Goal: Transaction & Acquisition: Purchase product/service

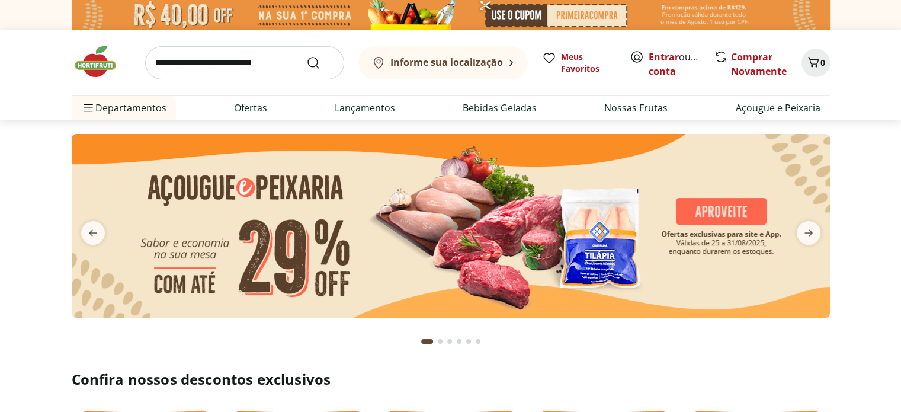
click at [480, 230] on img at bounding box center [451, 226] width 758 height 184
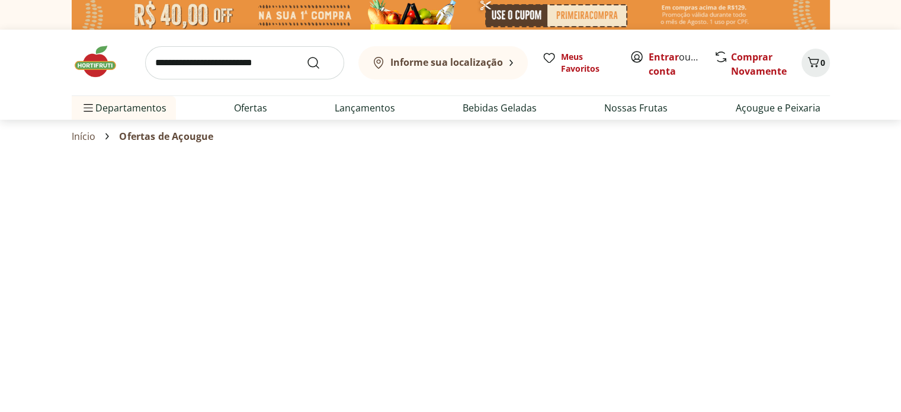
select select "**********"
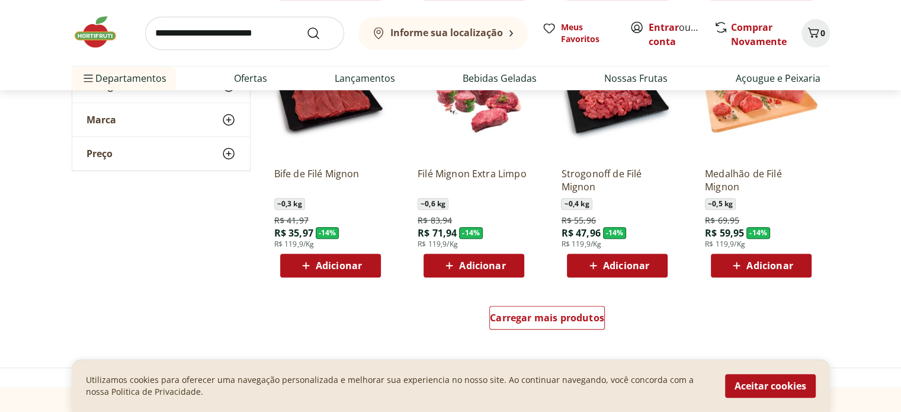
scroll to position [829, 0]
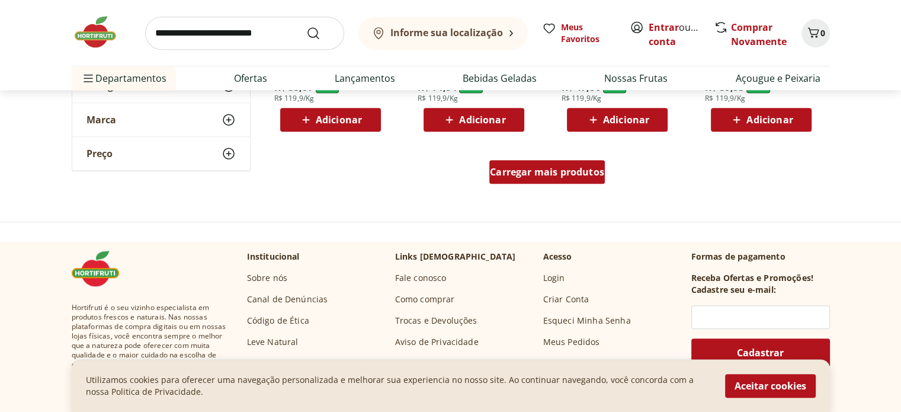
click at [596, 180] on div "Carregar mais produtos" at bounding box center [547, 172] width 116 height 24
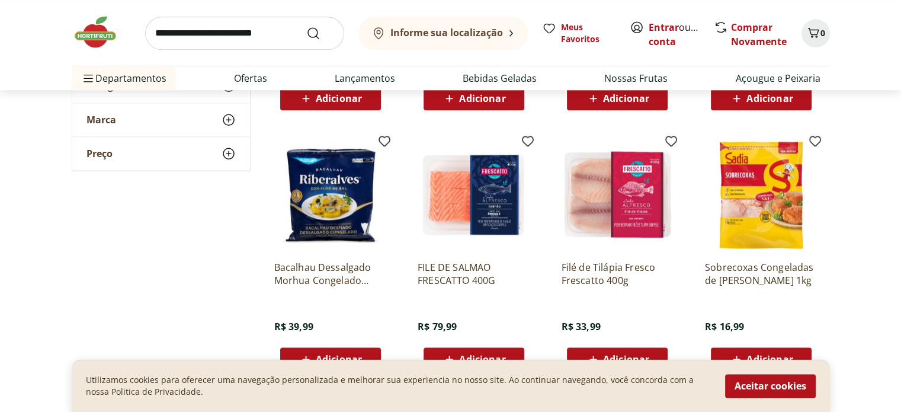
scroll to position [1422, 0]
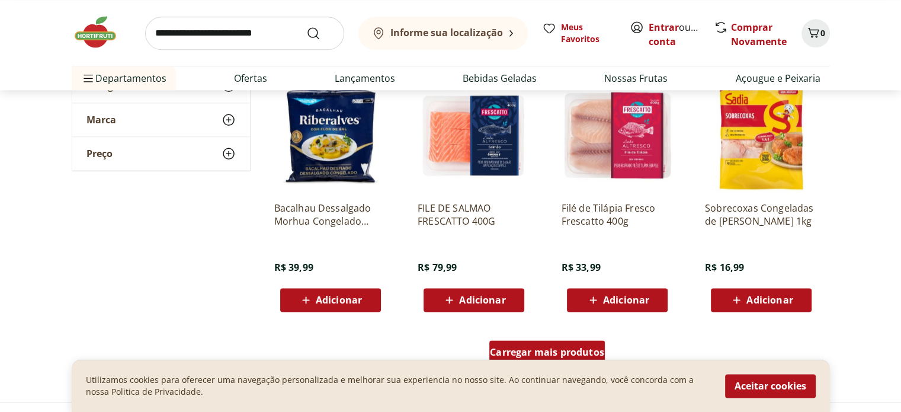
click at [583, 345] on div "Carregar mais produtos" at bounding box center [547, 352] width 116 height 24
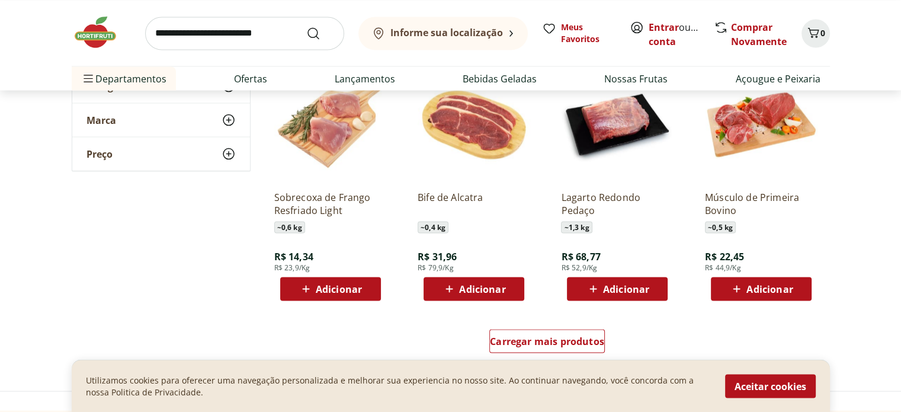
scroll to position [2310, 0]
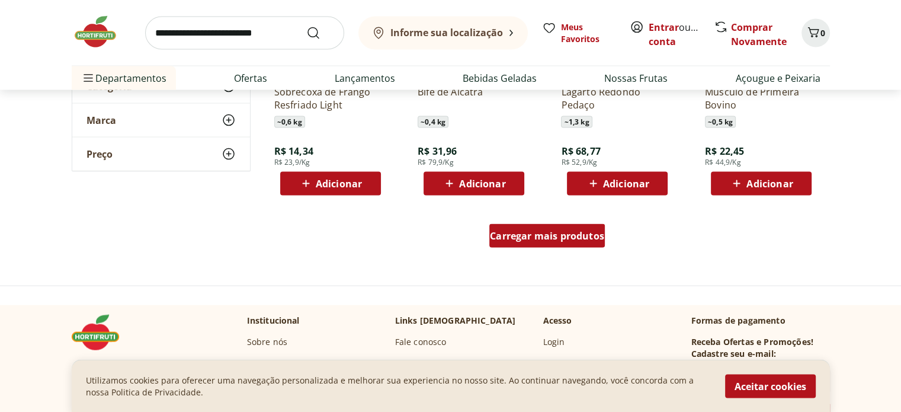
click at [515, 232] on span "Carregar mais produtos" at bounding box center [547, 235] width 114 height 9
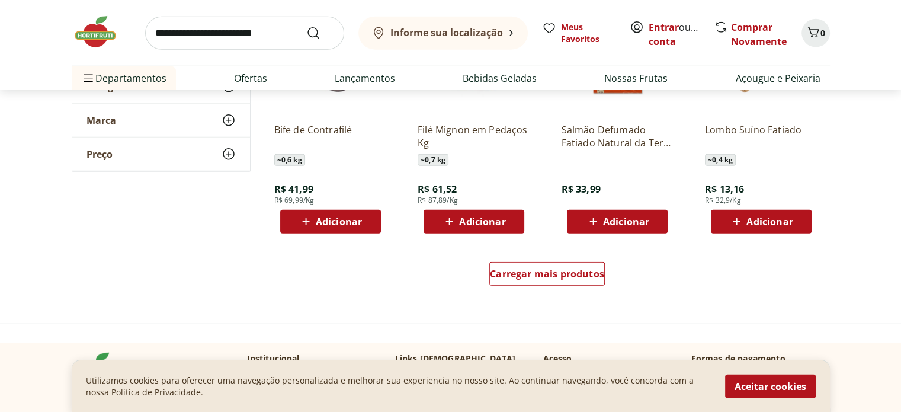
scroll to position [3140, 0]
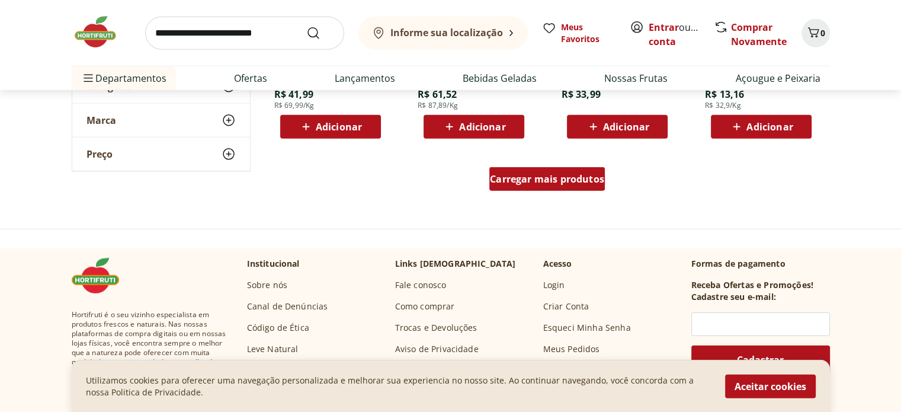
click at [517, 177] on span "Carregar mais produtos" at bounding box center [547, 178] width 114 height 9
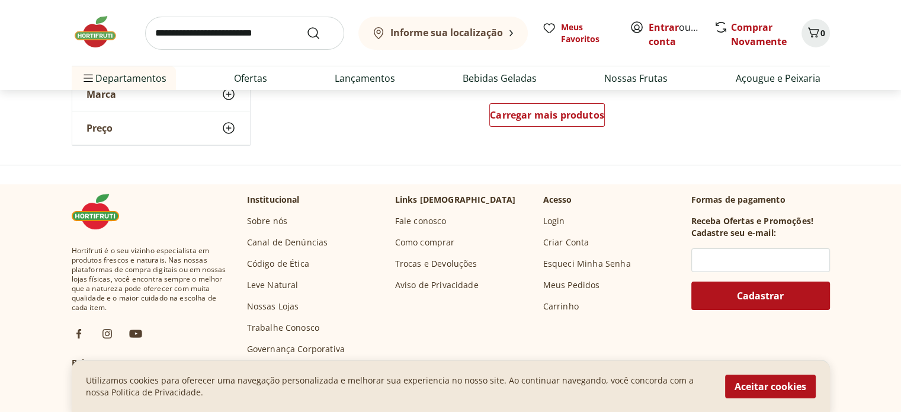
scroll to position [3851, 0]
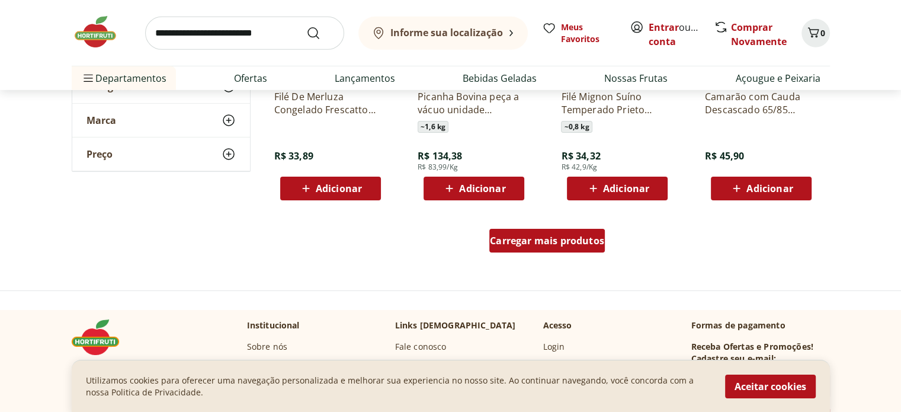
click at [586, 236] on span "Carregar mais produtos" at bounding box center [547, 240] width 114 height 9
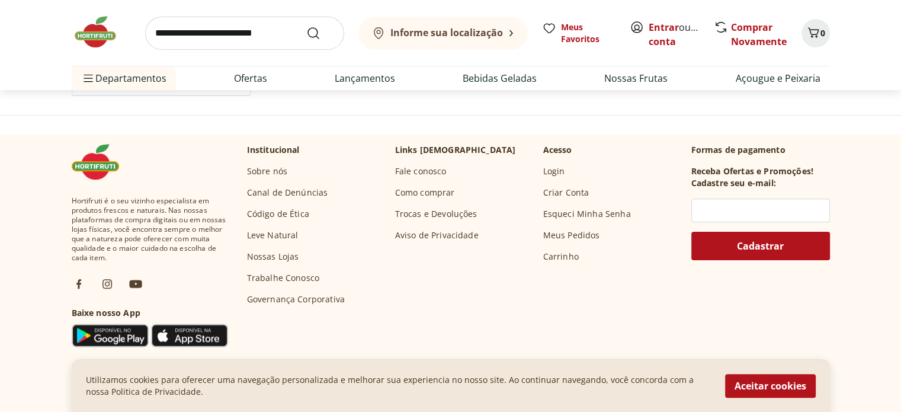
scroll to position [4562, 0]
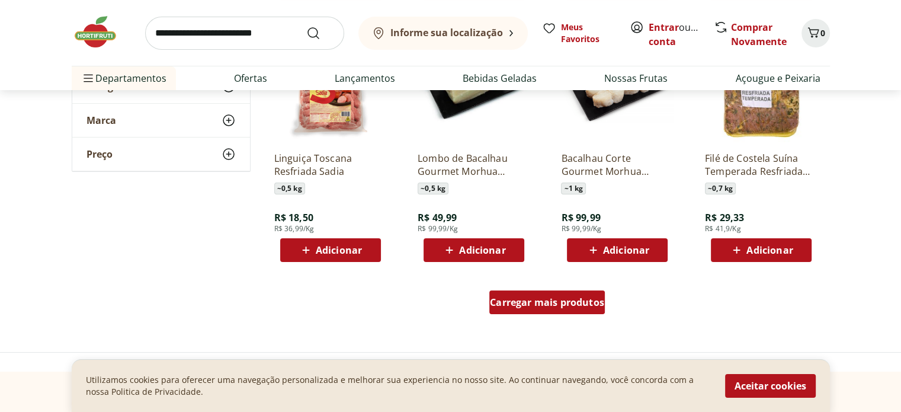
click at [575, 300] on span "Carregar mais produtos" at bounding box center [547, 301] width 114 height 9
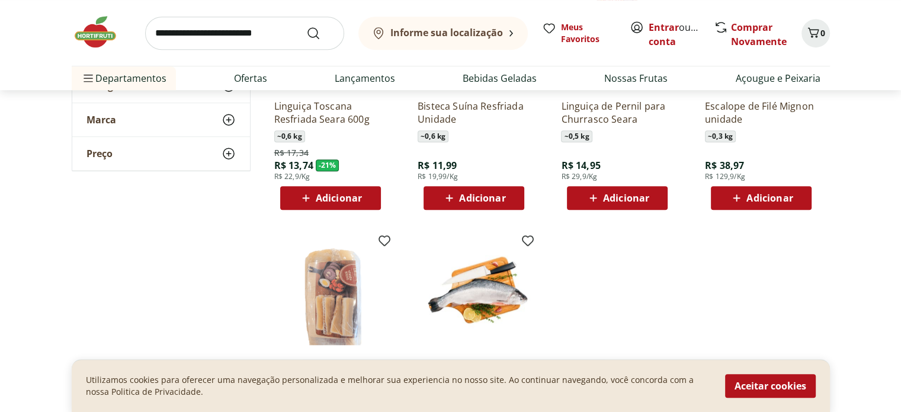
scroll to position [5273, 0]
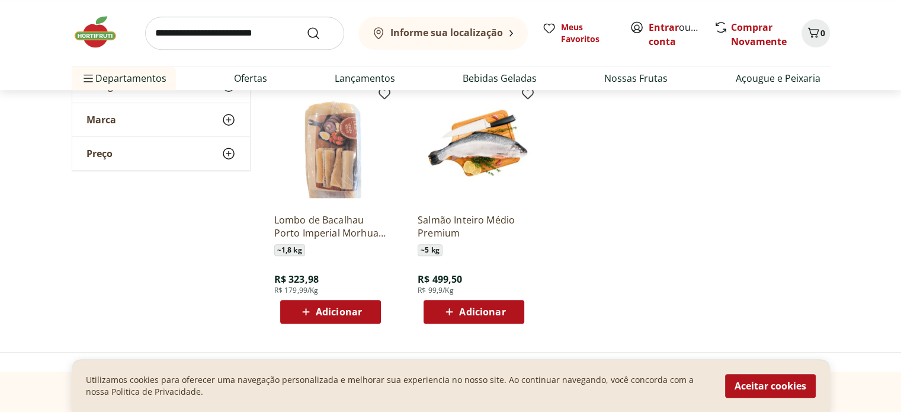
click at [90, 29] on img at bounding box center [101, 32] width 59 height 36
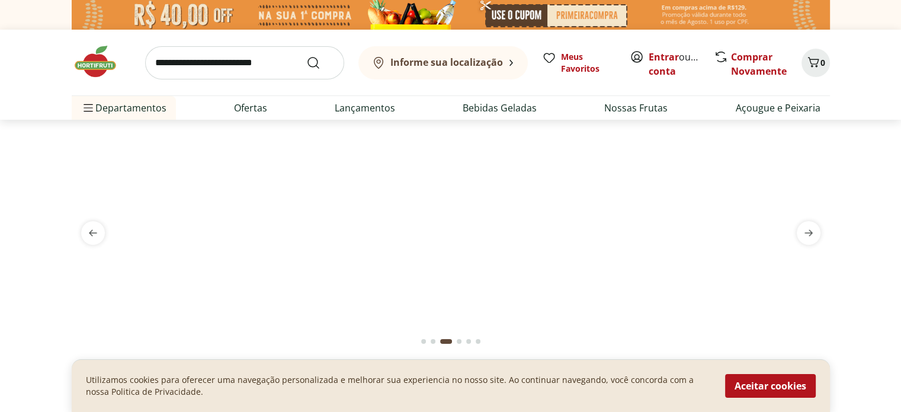
click at [563, 134] on img at bounding box center [451, 134] width 758 height 0
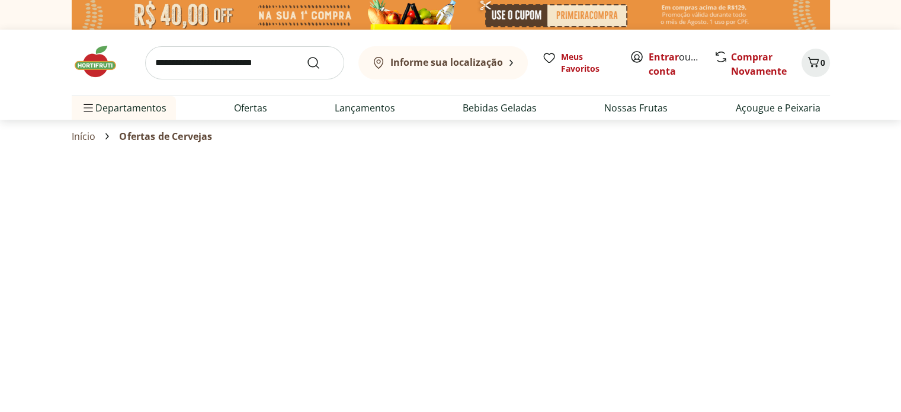
select select "**********"
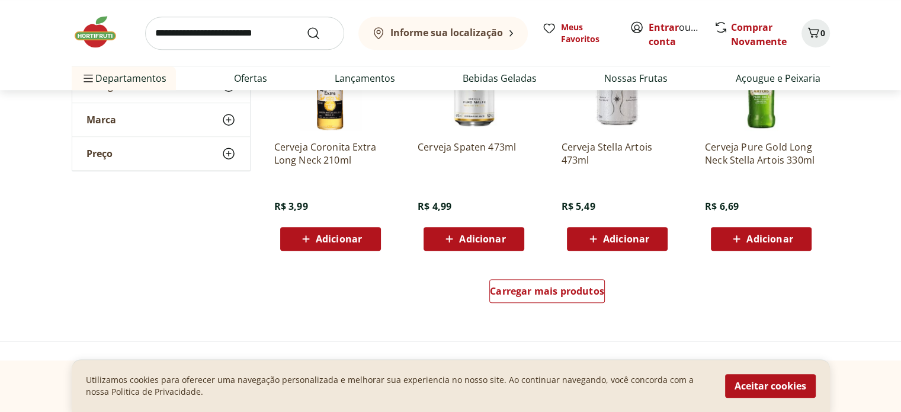
scroll to position [711, 0]
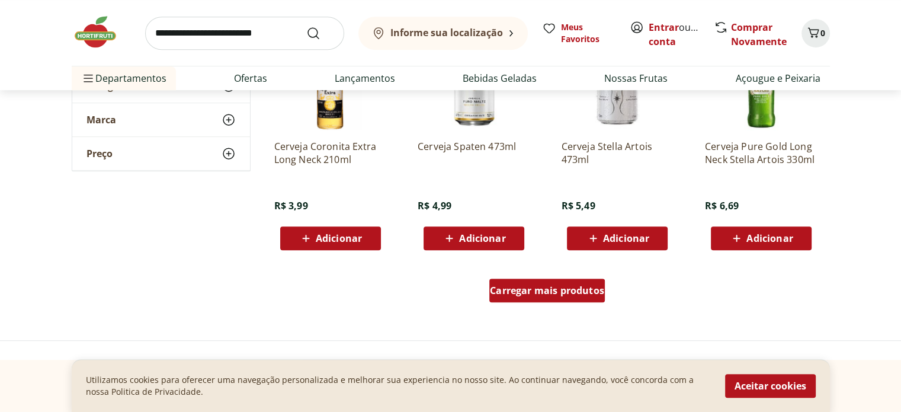
click at [602, 291] on span "Carregar mais produtos" at bounding box center [547, 290] width 114 height 9
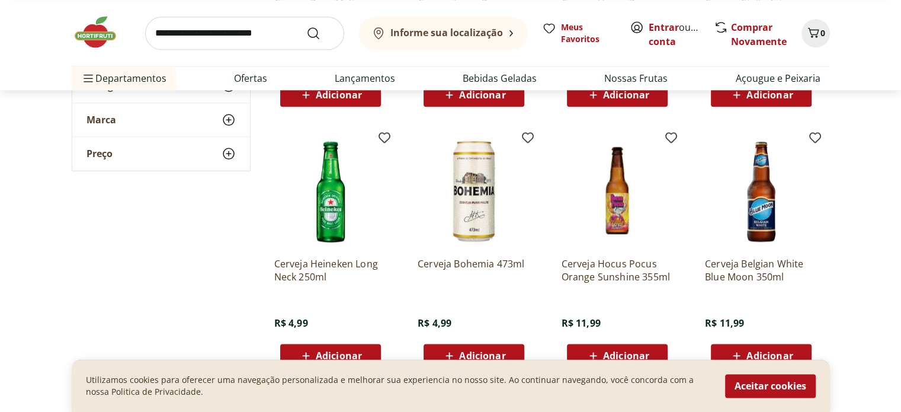
scroll to position [1540, 0]
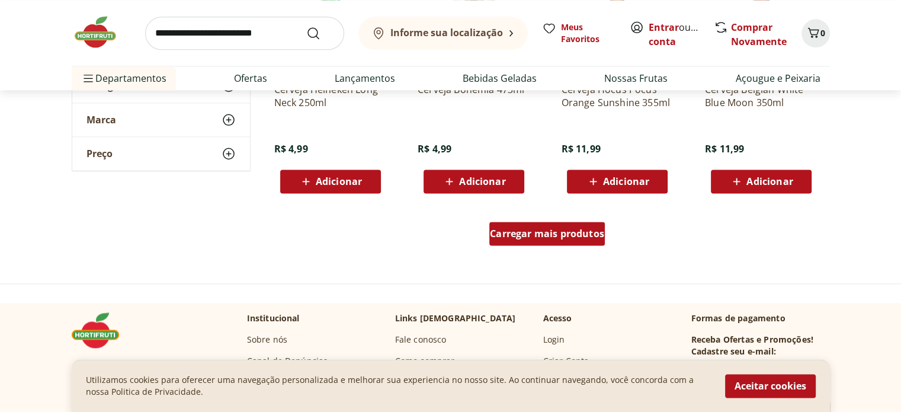
click at [591, 236] on span "Carregar mais produtos" at bounding box center [547, 233] width 114 height 9
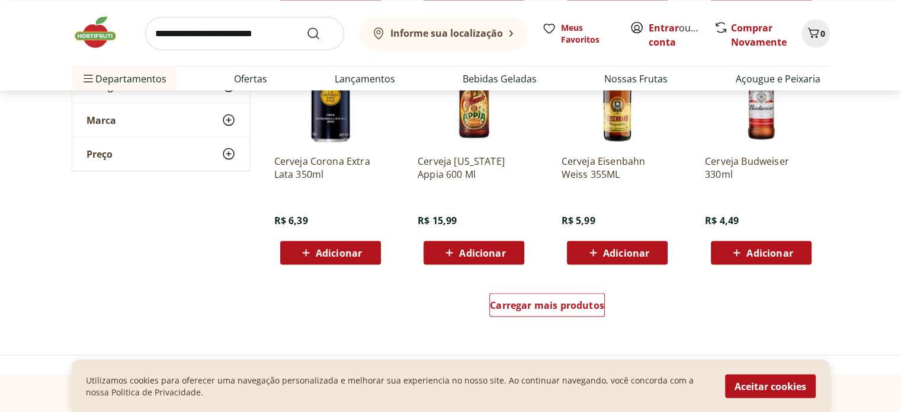
scroll to position [2370, 0]
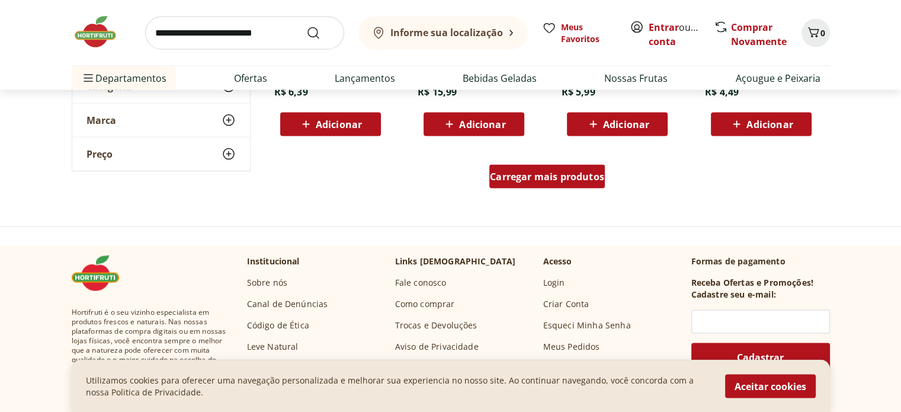
click at [583, 181] on span "Carregar mais produtos" at bounding box center [547, 176] width 114 height 9
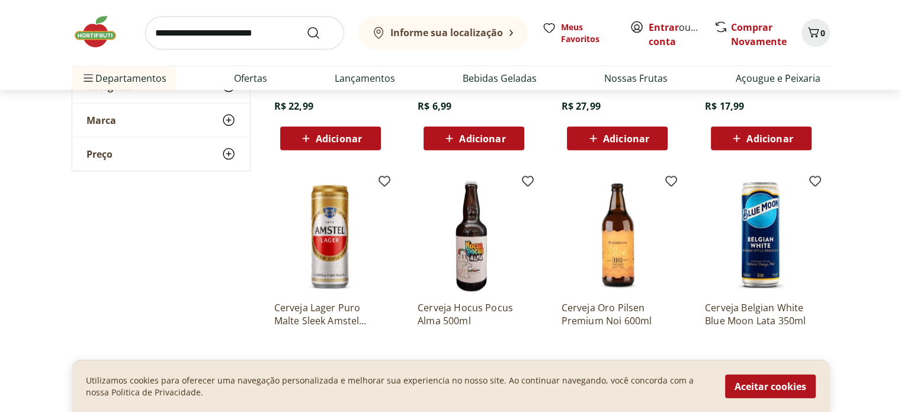
scroll to position [3021, 0]
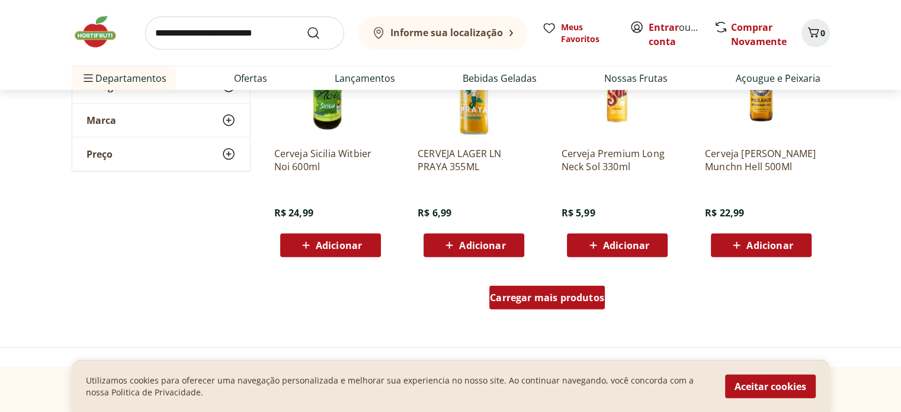
click at [585, 290] on div "Carregar mais produtos" at bounding box center [547, 298] width 116 height 24
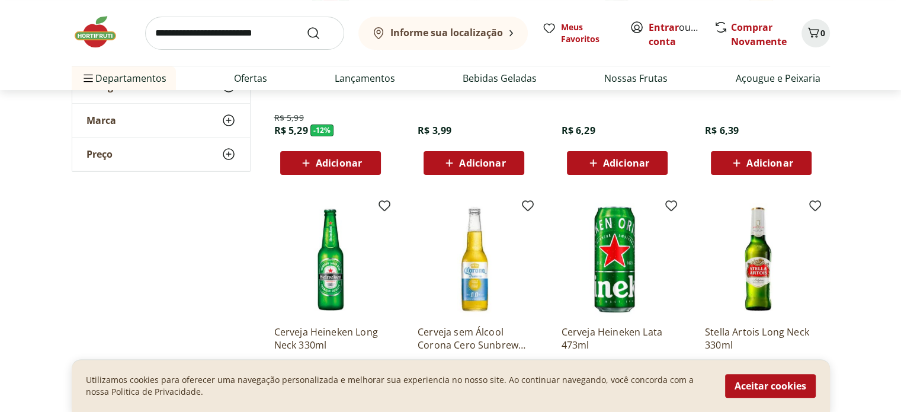
scroll to position [209, 0]
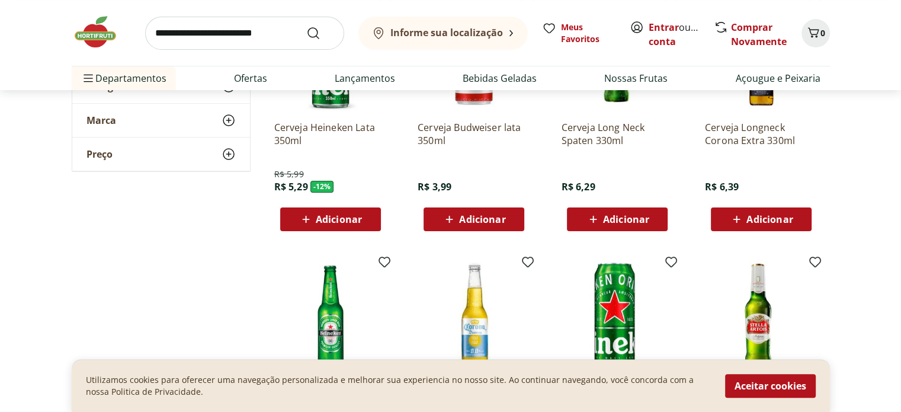
click at [81, 28] on img at bounding box center [101, 32] width 59 height 36
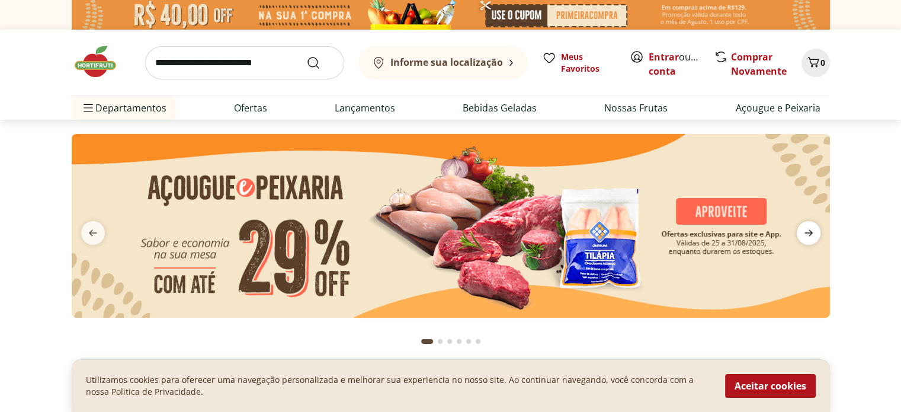
click at [809, 237] on icon "next" at bounding box center [809, 233] width 14 height 14
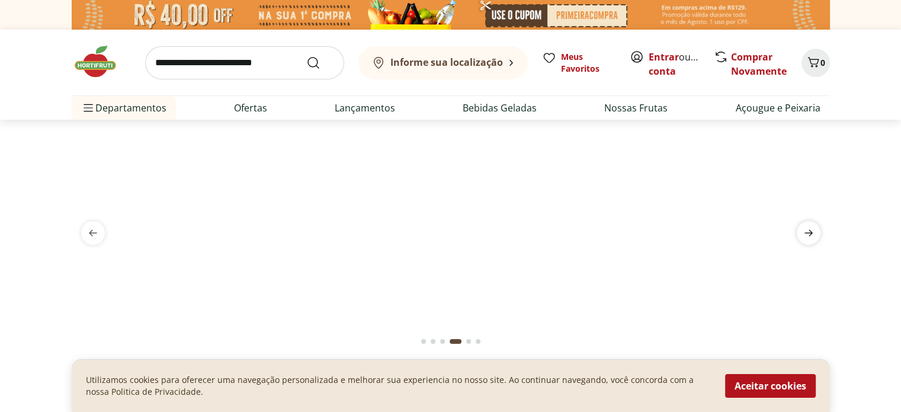
click at [806, 241] on span "next" at bounding box center [809, 233] width 24 height 24
click at [813, 234] on icon "next" at bounding box center [809, 233] width 14 height 14
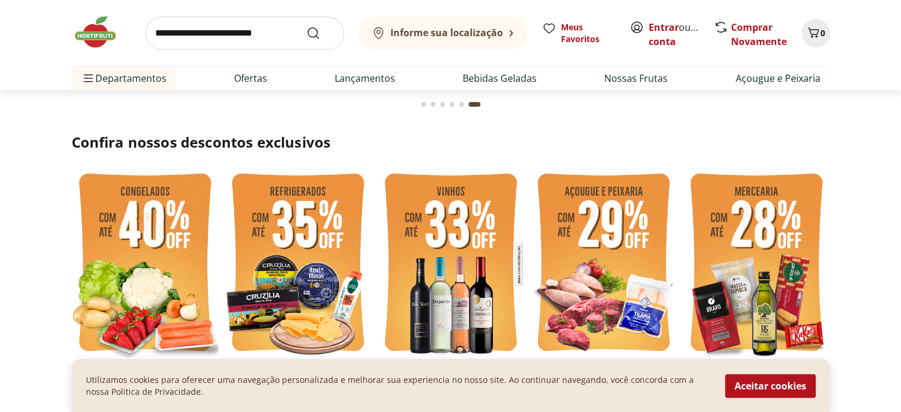
scroll to position [237, 0]
click at [176, 245] on img at bounding box center [145, 264] width 147 height 196
select select "**********"
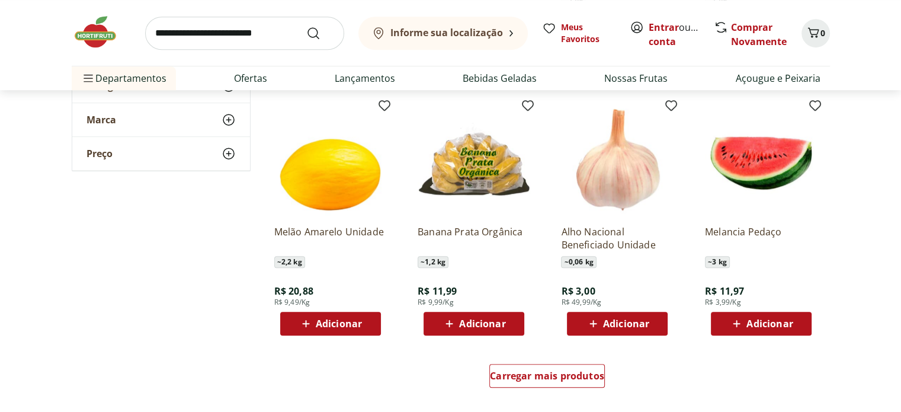
scroll to position [652, 0]
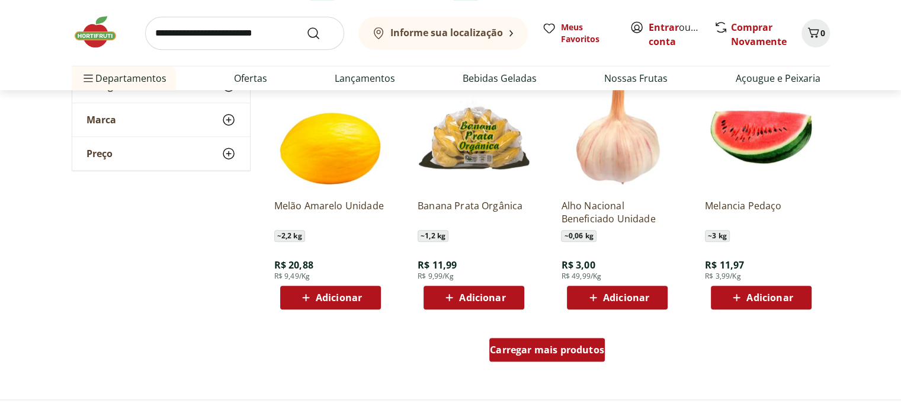
click at [590, 354] on span "Carregar mais produtos" at bounding box center [547, 349] width 114 height 9
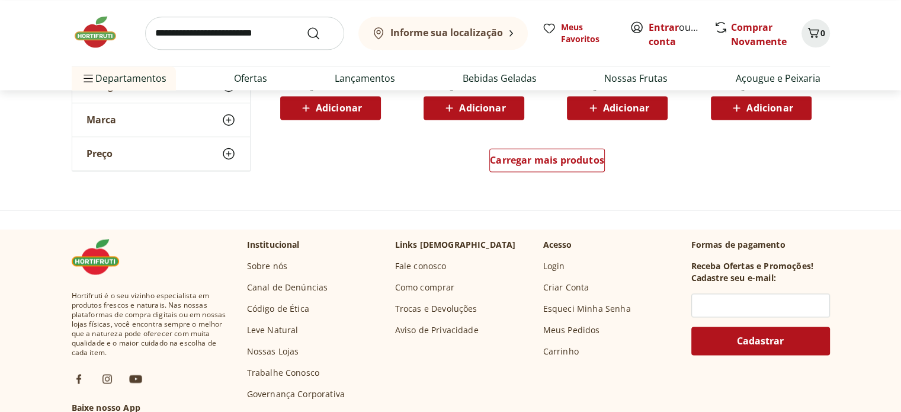
scroll to position [1422, 0]
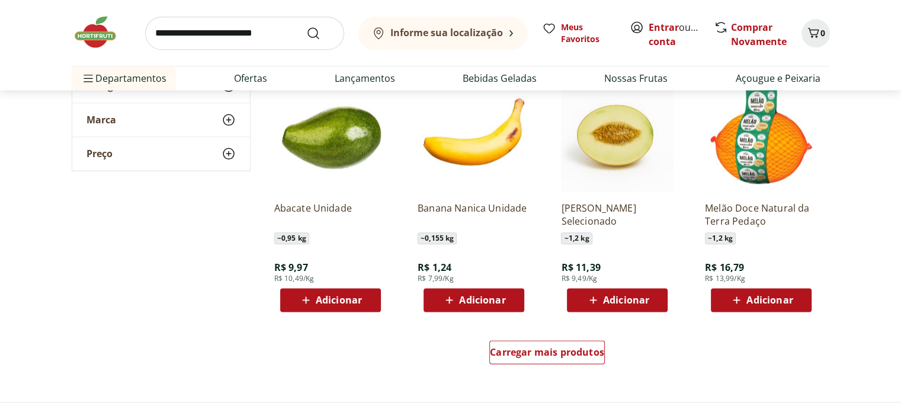
click at [104, 39] on img at bounding box center [101, 32] width 59 height 36
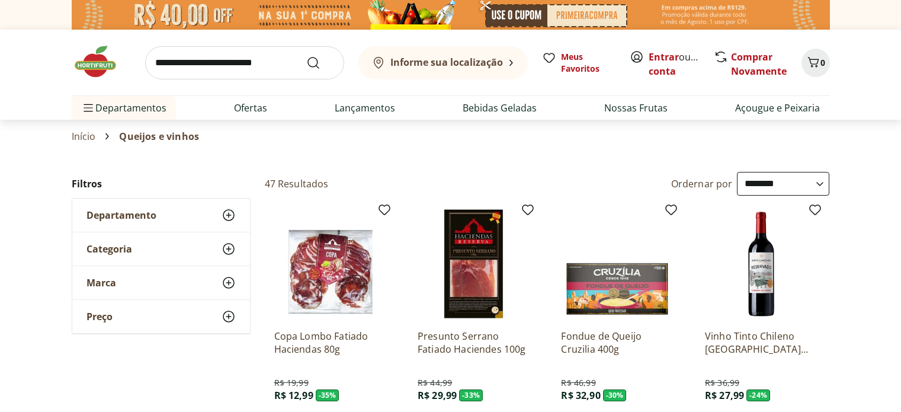
select select "**********"
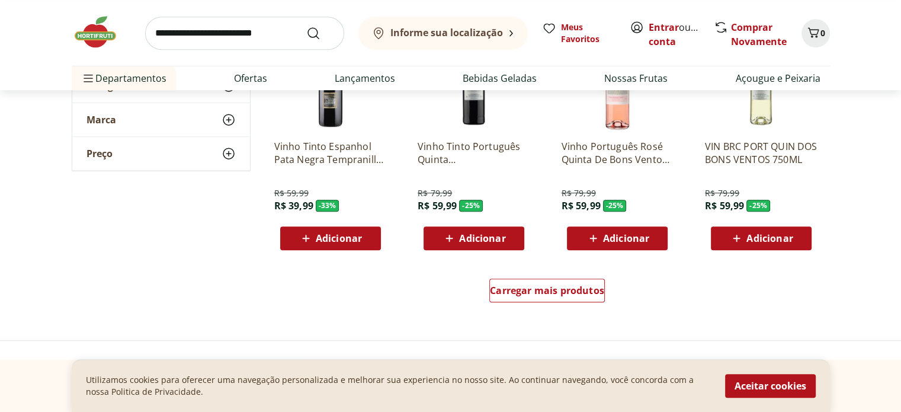
scroll to position [829, 0]
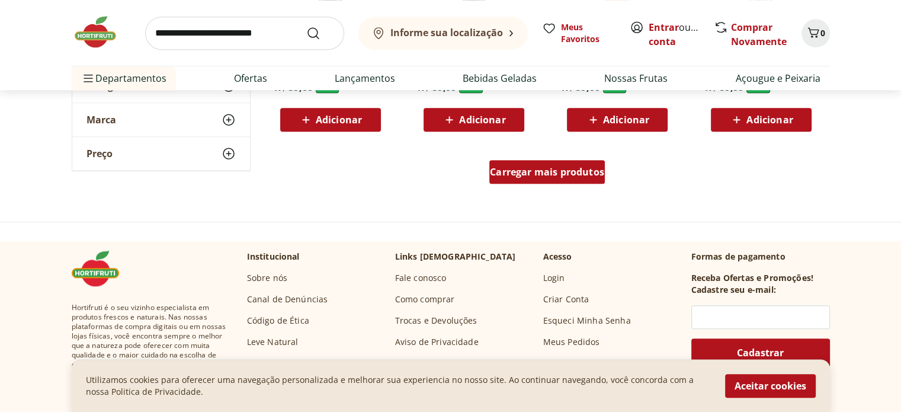
click at [585, 170] on span "Carregar mais produtos" at bounding box center [547, 171] width 114 height 9
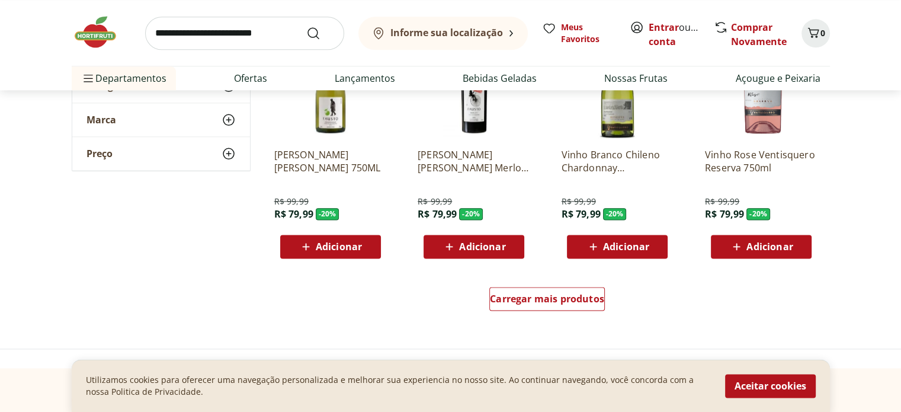
scroll to position [1481, 0]
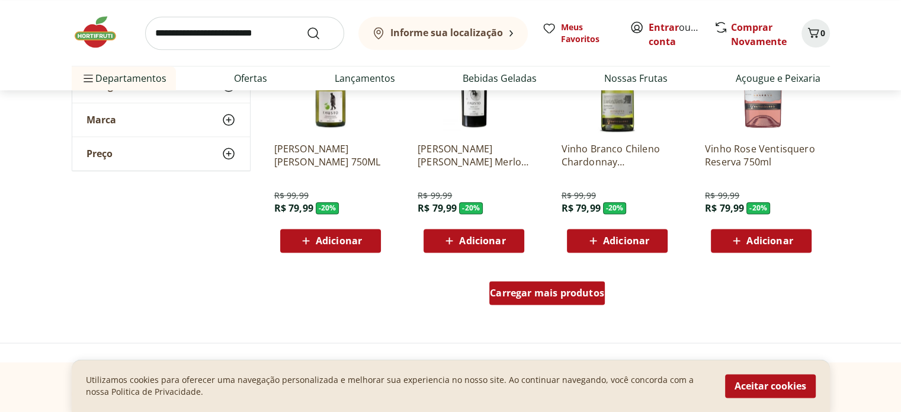
click at [596, 293] on span "Carregar mais produtos" at bounding box center [547, 292] width 114 height 9
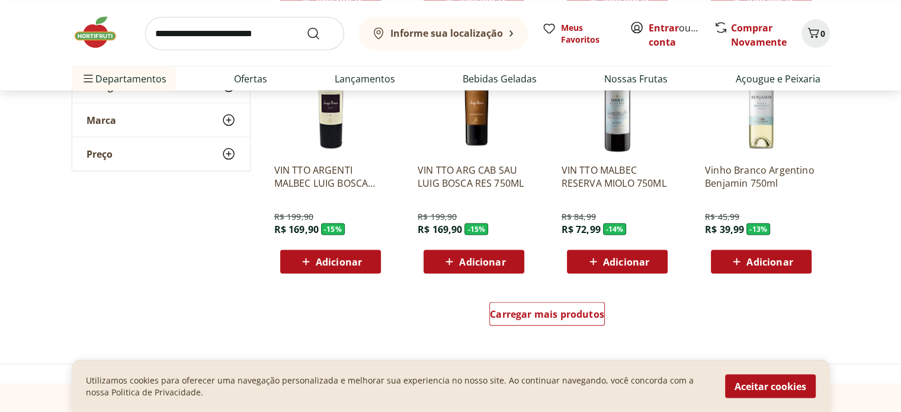
scroll to position [2251, 0]
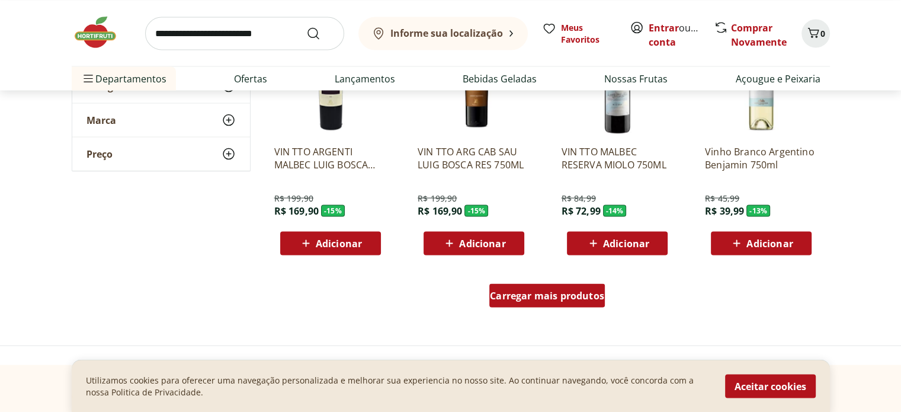
click at [591, 294] on span "Carregar mais produtos" at bounding box center [547, 294] width 114 height 9
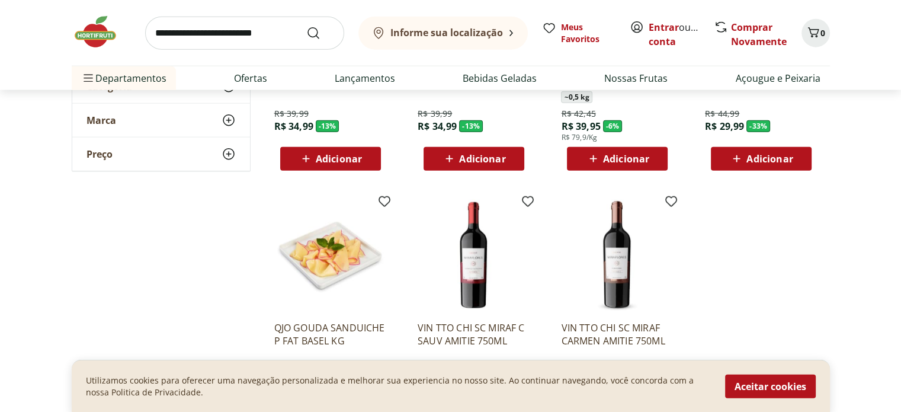
scroll to position [2844, 0]
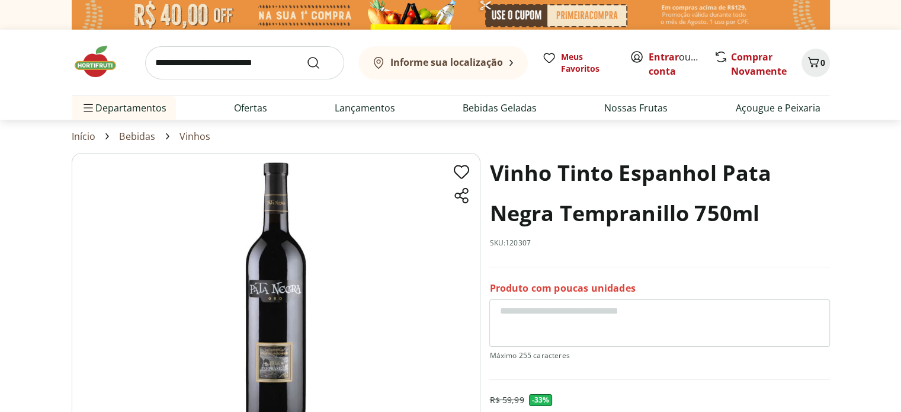
click at [275, 335] on img at bounding box center [276, 296] width 409 height 286
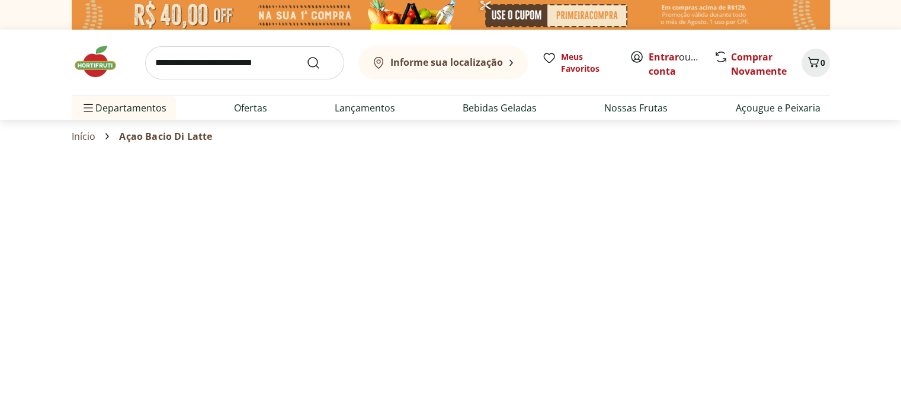
select select "**********"
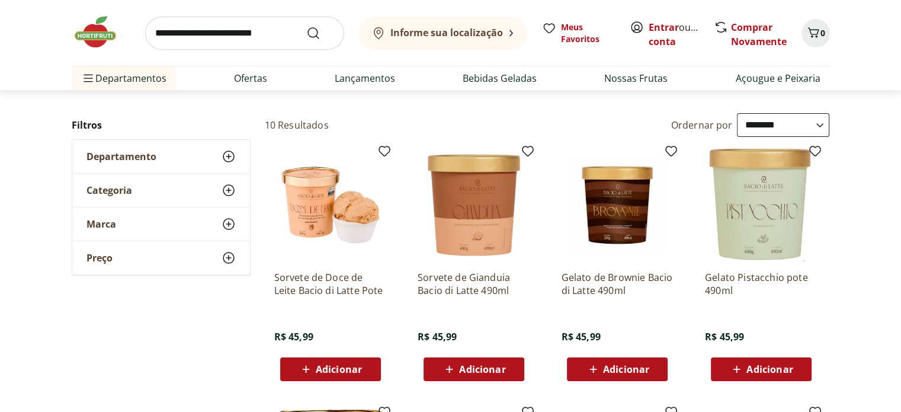
scroll to position [59, 0]
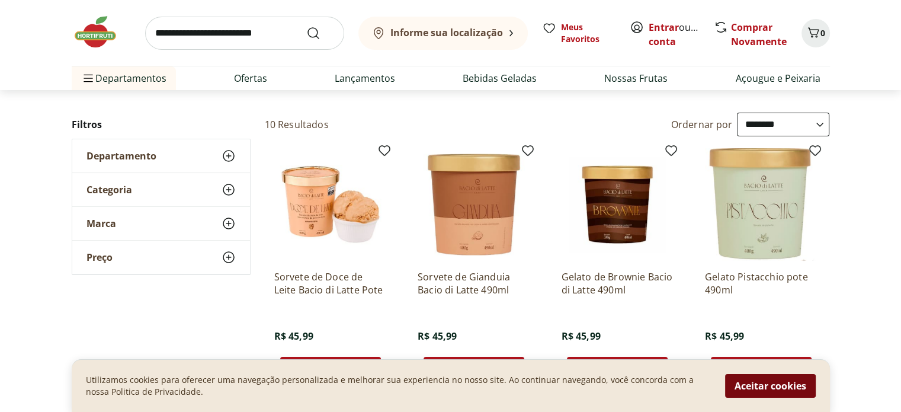
click at [801, 386] on button "Aceitar cookies" at bounding box center [770, 386] width 91 height 24
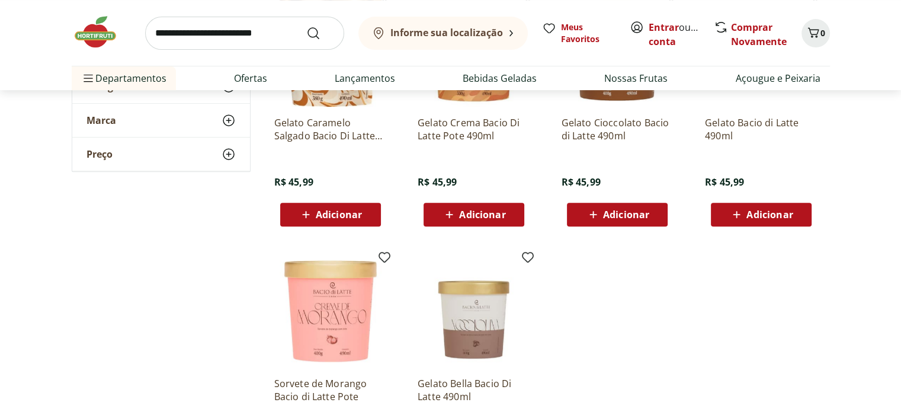
scroll to position [118, 0]
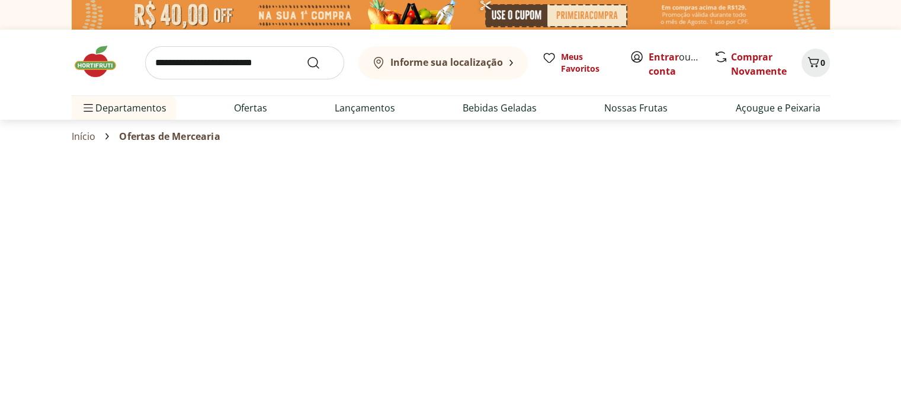
select select "**********"
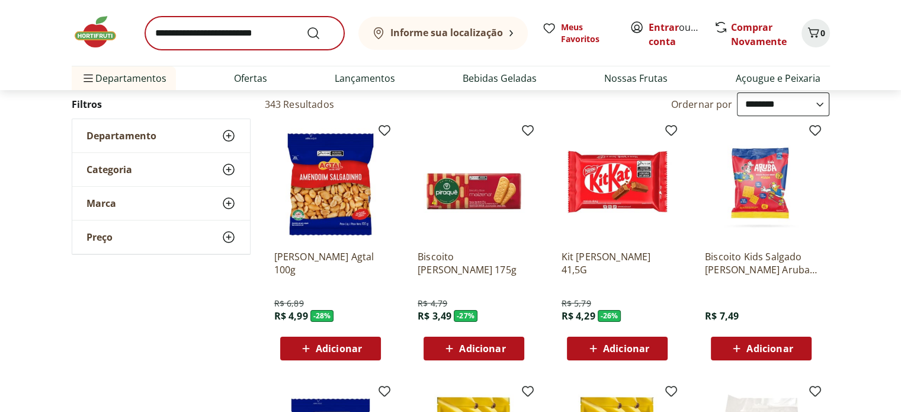
scroll to position [59, 0]
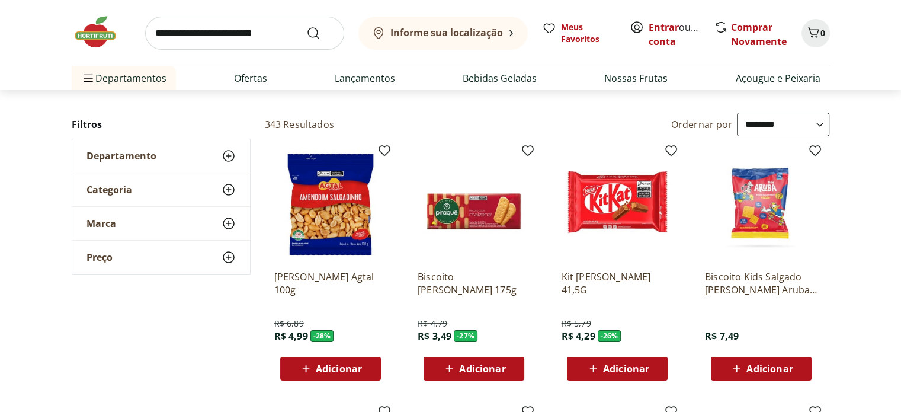
click at [241, 27] on input "search" at bounding box center [244, 33] width 199 height 33
type input "******"
click at [306, 26] on button "Submit Search" at bounding box center [320, 33] width 28 height 14
